Goal: Information Seeking & Learning: Learn about a topic

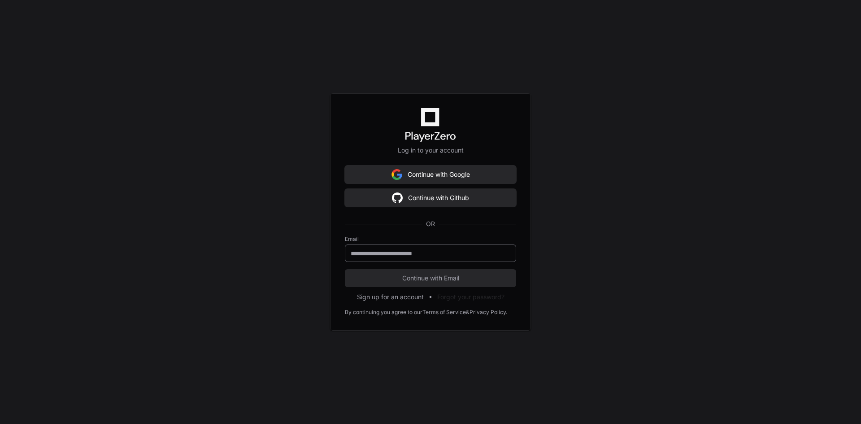
click at [436, 258] on div at bounding box center [430, 253] width 171 height 17
click at [464, 256] on input "**********" at bounding box center [431, 253] width 160 height 9
type input "**********"
click at [345, 269] on button "Continue with Email" at bounding box center [430, 278] width 171 height 18
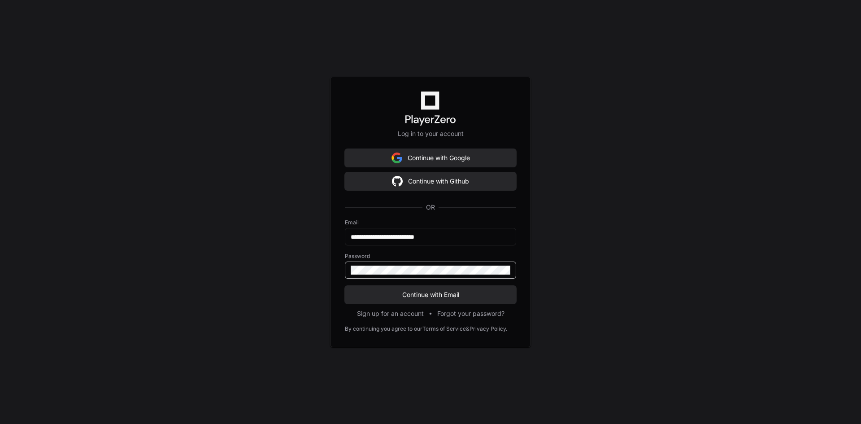
click at [503, 270] on span at bounding box center [505, 270] width 7 height 7
click at [470, 291] on span "Continue with Email" at bounding box center [430, 294] width 171 height 9
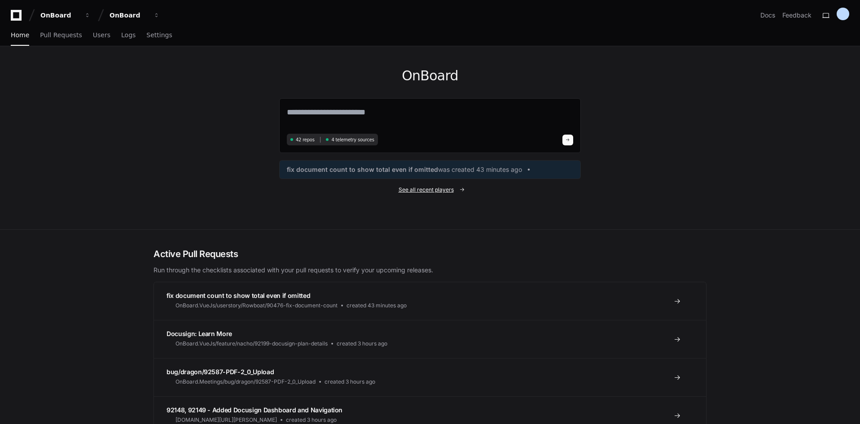
click at [437, 187] on span "See all recent players" at bounding box center [425, 189] width 55 height 7
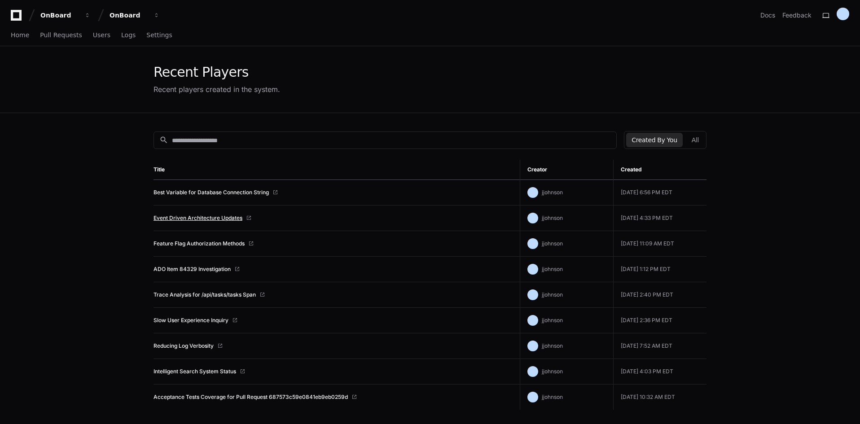
click at [206, 219] on link "Event Driven Architecture Updates" at bounding box center [197, 217] width 89 height 7
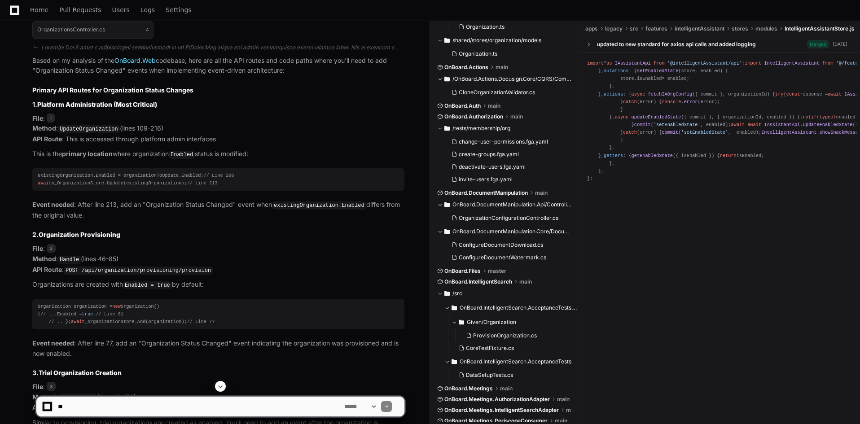
scroll to position [449, 0]
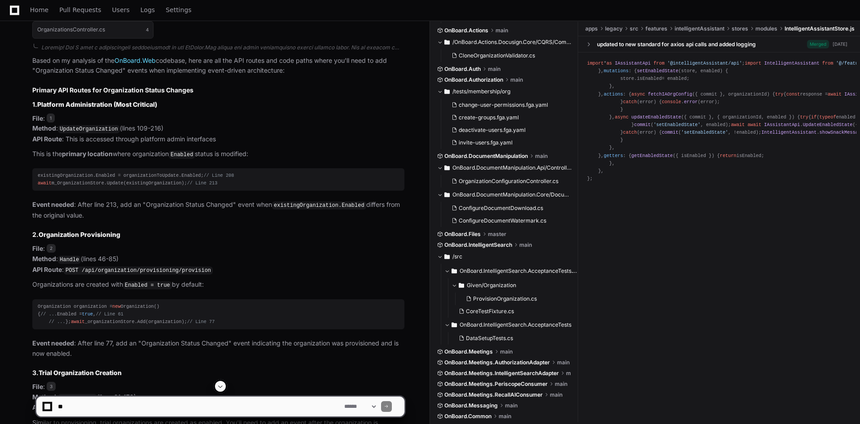
click at [158, 155] on p "This is the primary location where organization Enabled status is modified:" at bounding box center [218, 154] width 372 height 11
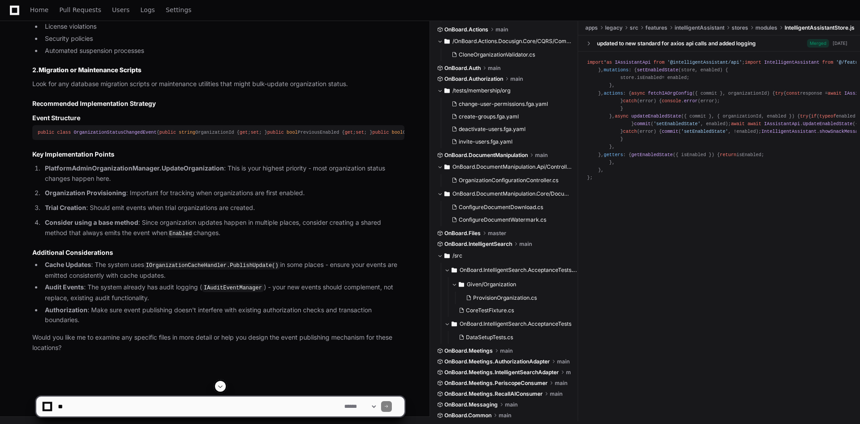
scroll to position [1189, 0]
click at [242, 268] on code "IOrganizationCacheHandler.PublishUpdate()" at bounding box center [212, 266] width 136 height 8
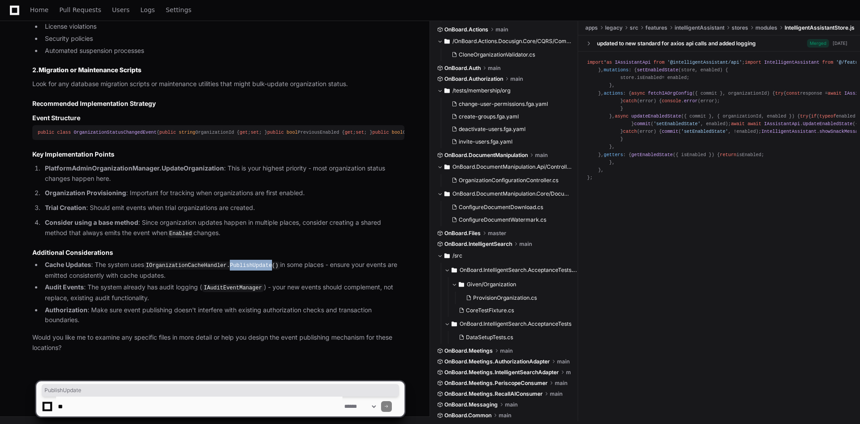
click at [242, 268] on code "IOrganizationCacheHandler.PublishUpdate()" at bounding box center [212, 266] width 136 height 8
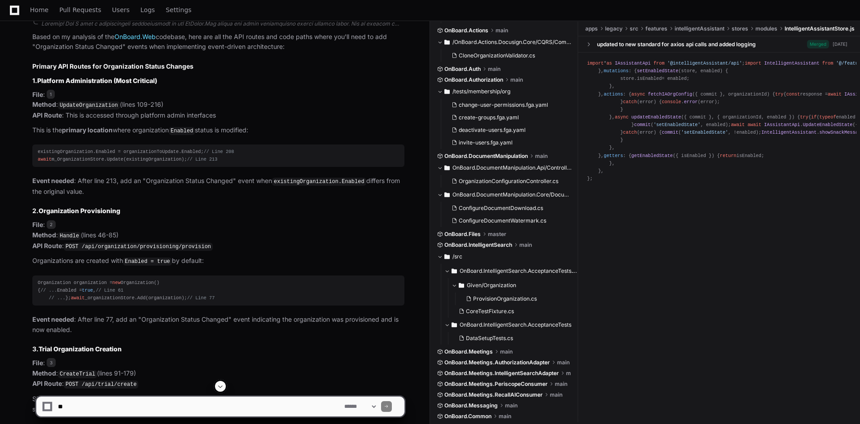
scroll to position [561, 0]
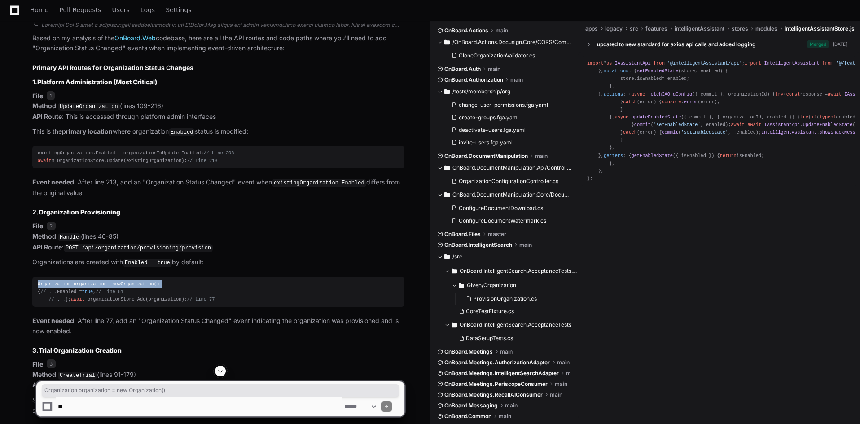
drag, startPoint x: 163, startPoint y: 283, endPoint x: 35, endPoint y: 276, distance: 128.1
click at [35, 277] on pre "Organization organization = new Organization() { // ... Enabled = true , // Lin…" at bounding box center [218, 292] width 372 height 30
copy div "Organization organization = new Organization()"
click at [81, 160] on div "existingOrganization.Enabled = organizationToUpdate.Enabled; // Line 208 await …" at bounding box center [218, 156] width 361 height 15
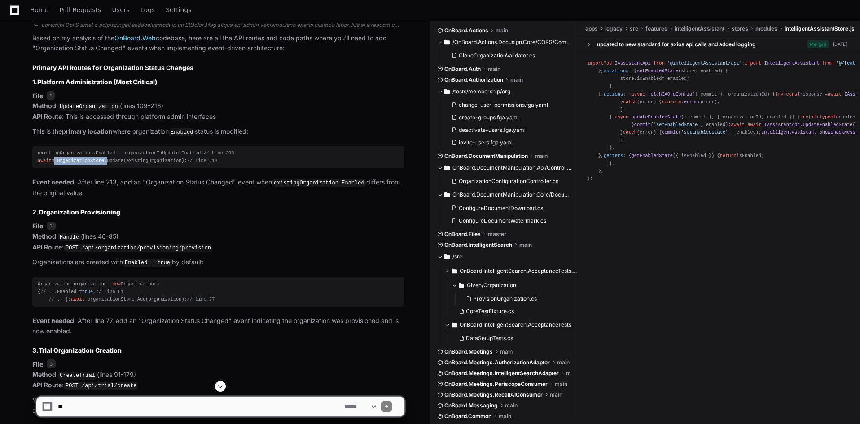
click at [81, 160] on div "existingOrganization.Enabled = organizationToUpdate.Enabled; // Line 208 await …" at bounding box center [218, 156] width 361 height 15
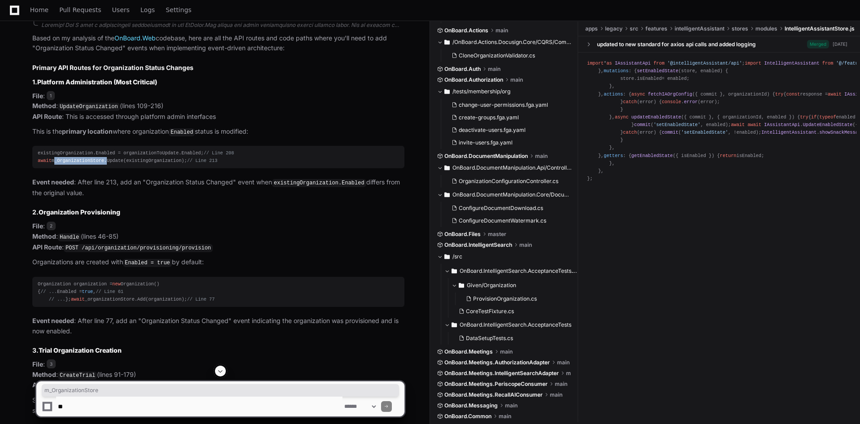
copy div "m_OrganizationStore"
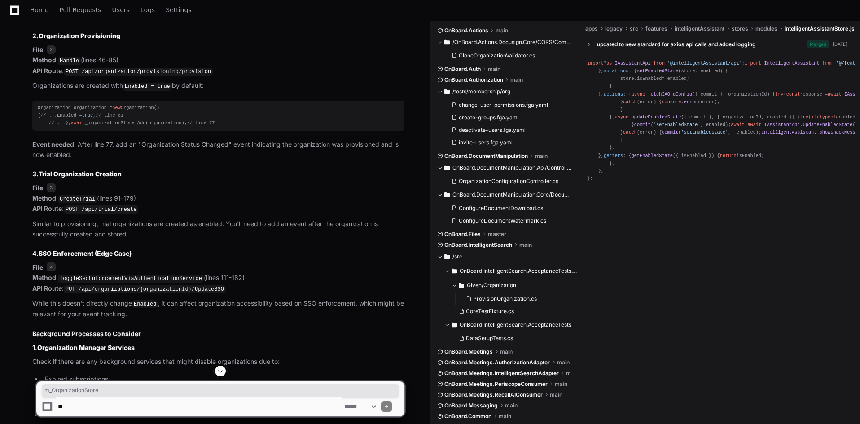
scroll to position [1010, 0]
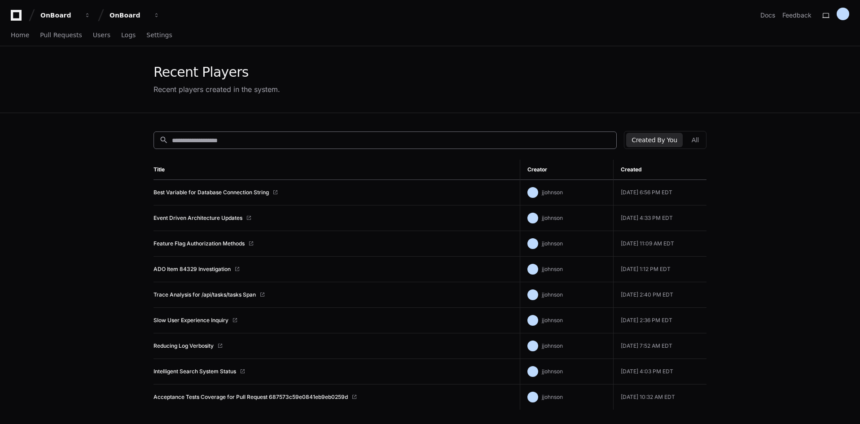
click at [268, 138] on input at bounding box center [391, 140] width 439 height 9
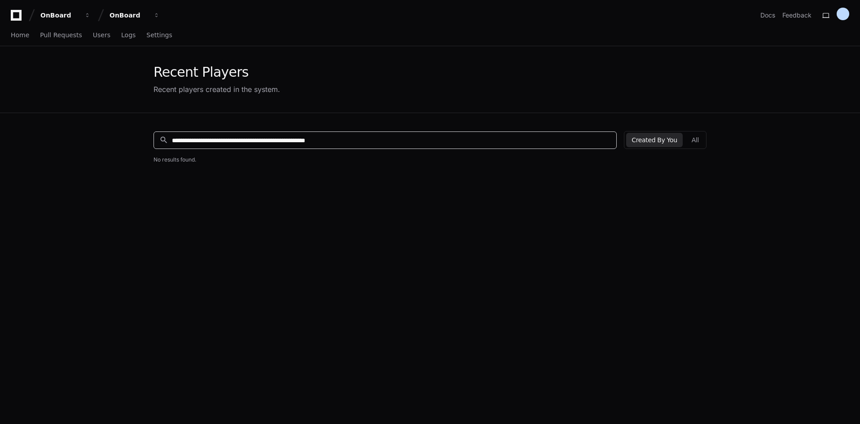
paste input "**********"
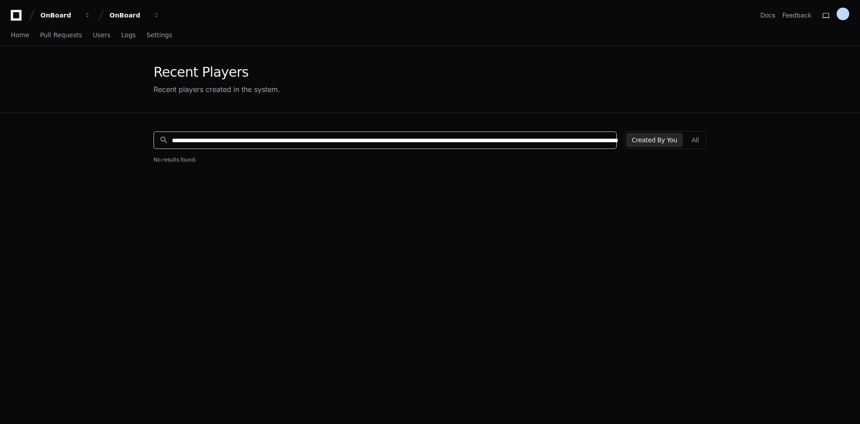
click at [605, 137] on input "**********" at bounding box center [395, 140] width 446 height 9
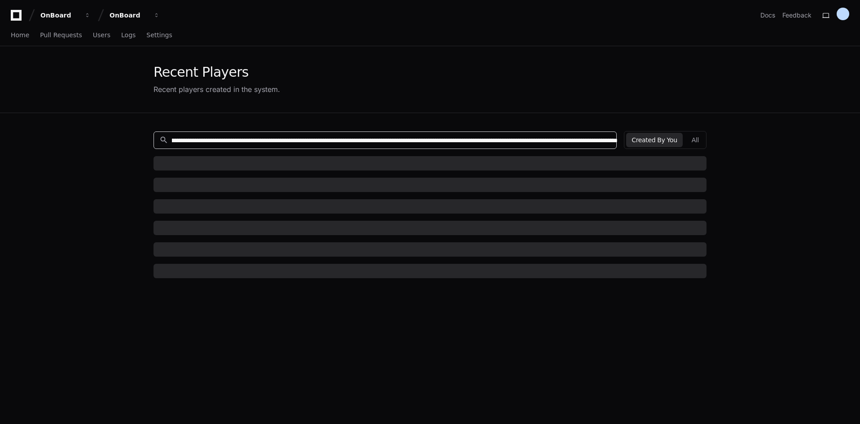
paste input "**********"
type input "**********"
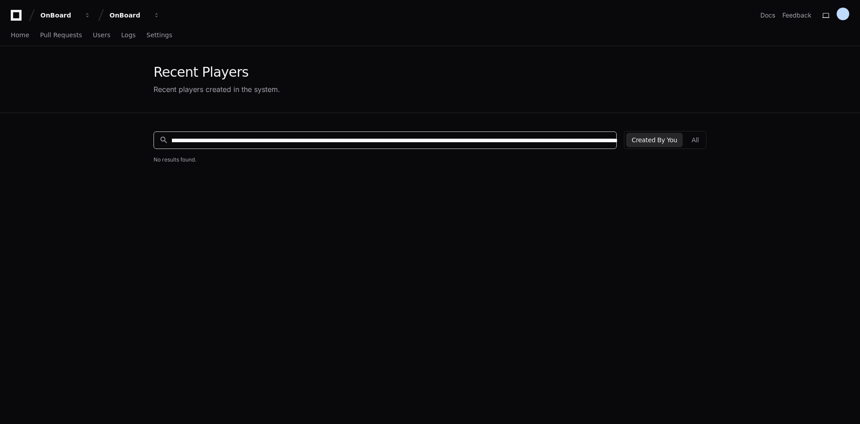
scroll to position [0, 0]
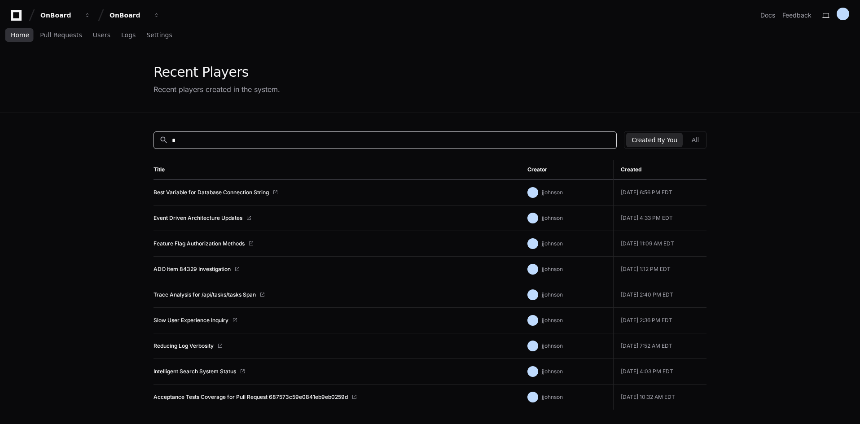
click at [24, 34] on span "Home" at bounding box center [20, 34] width 18 height 5
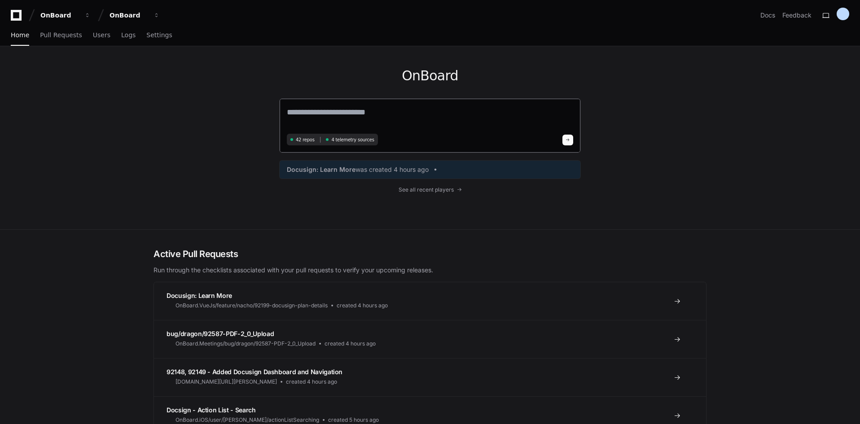
click at [387, 118] on textarea at bounding box center [430, 118] width 286 height 25
paste textarea "**********"
type textarea "**********"
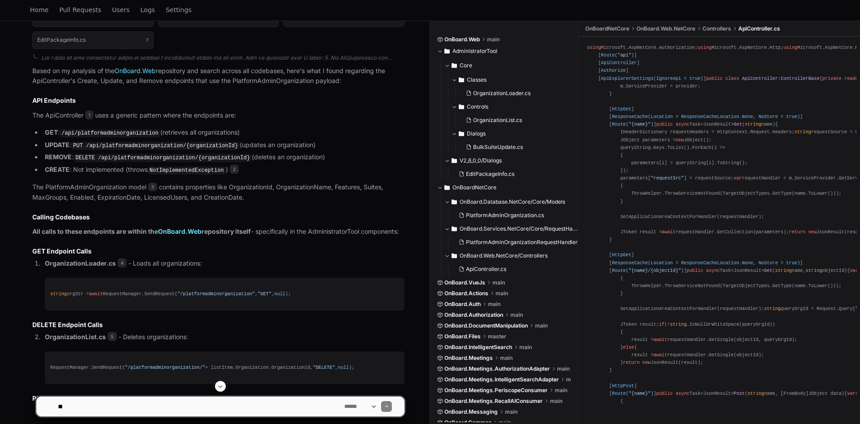
scroll to position [718, 0]
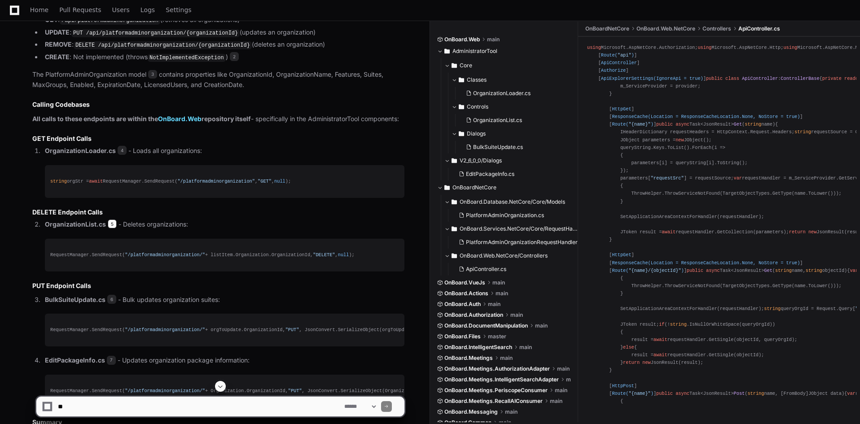
click at [108, 224] on span "5" at bounding box center [112, 223] width 9 height 9
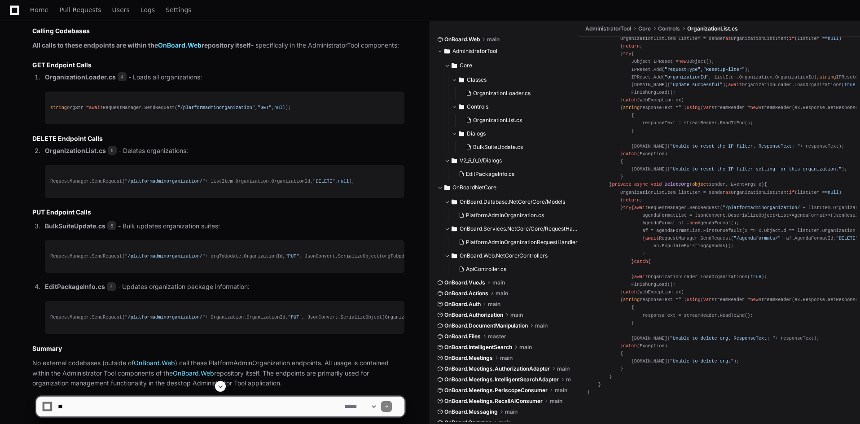
scroll to position [826, 0]
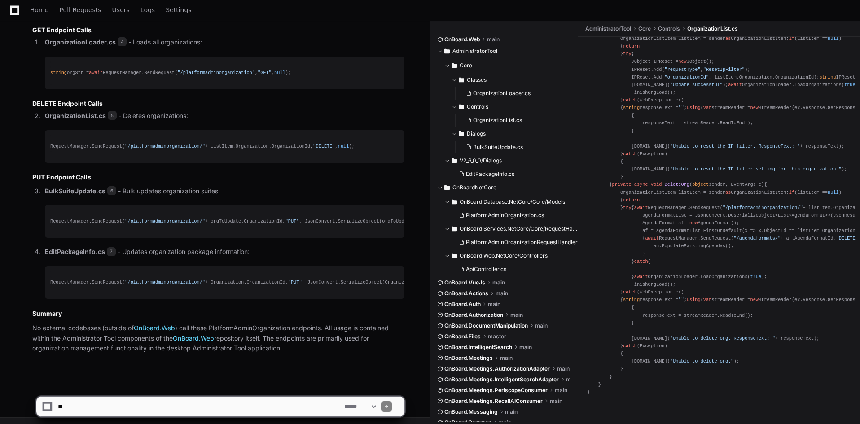
click at [143, 219] on span ""/platformadminorganization/"" at bounding box center [165, 221] width 80 height 5
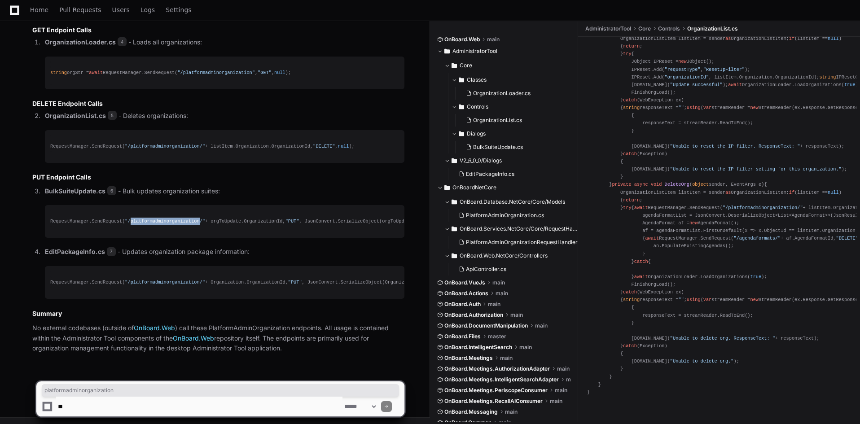
copy span "platformadminorganization"
click at [175, 220] on span ""/platformadminorganization/"" at bounding box center [165, 221] width 80 height 5
click at [166, 220] on span ""/platformadminorganization/"" at bounding box center [165, 221] width 80 height 5
copy span "platformadminorganization"
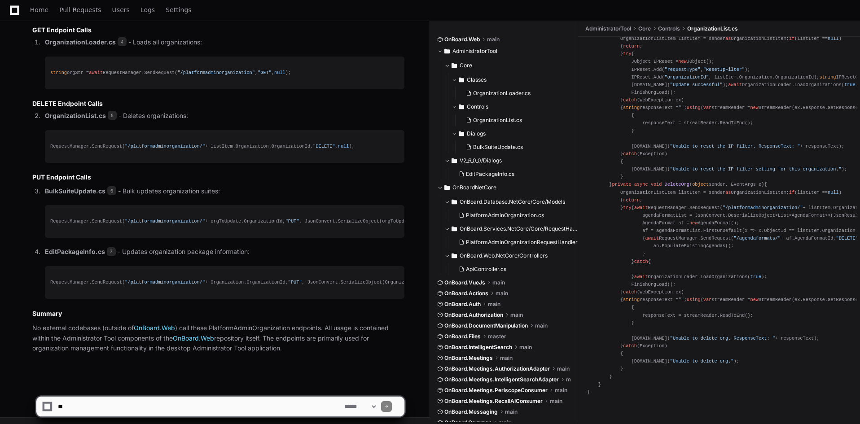
click at [213, 238] on ol "BulkSuiteUpdate.cs 6 - Bulk updates organization suites: RequestManager.SendReq…" at bounding box center [218, 242] width 372 height 113
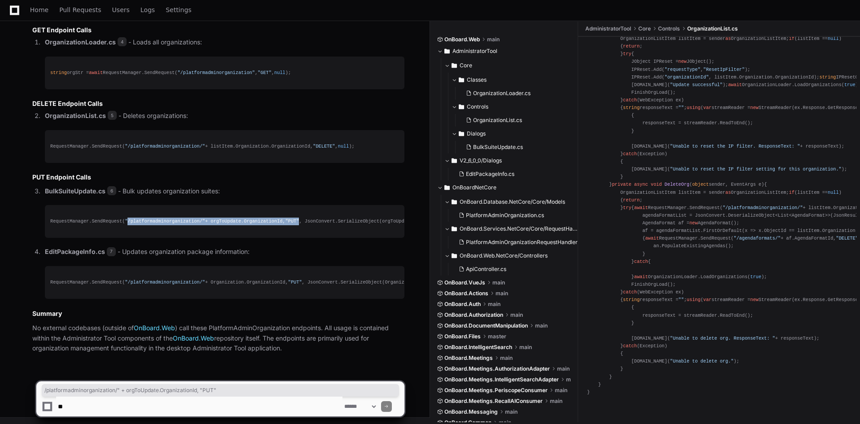
drag, startPoint x: 284, startPoint y: 220, endPoint x: 120, endPoint y: 223, distance: 163.4
click at [120, 223] on div "RequestManager.SendRequest( "/platformadminorganization/" + orgToUpdate.Organiz…" at bounding box center [224, 222] width 349 height 8
copy div "/platformadminorganization/" + orgToUpdate.OrganizationId, "PUT""
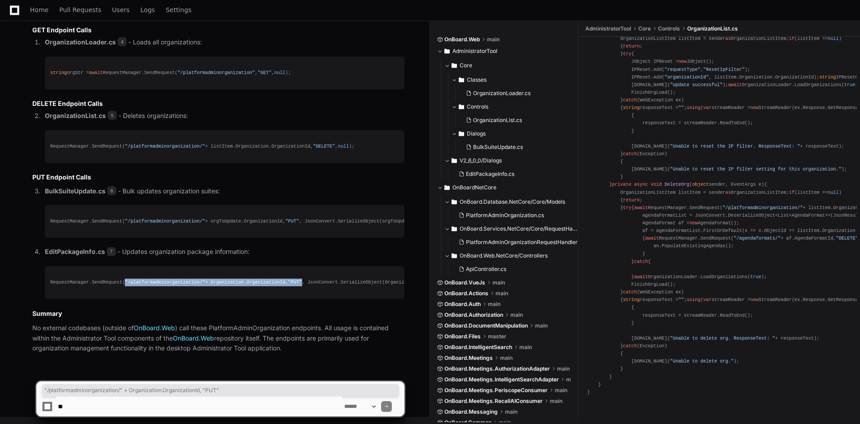
drag, startPoint x: 285, startPoint y: 281, endPoint x: 119, endPoint y: 279, distance: 166.0
click at [119, 279] on div "RequestManager.SendRequest( "/platformadminorganization/" + Organization.Organi…" at bounding box center [224, 283] width 349 height 8
copy div ""/platformadminorganization/" + Organization.OrganizationId, "PUT""
